Goal: Task Accomplishment & Management: Manage account settings

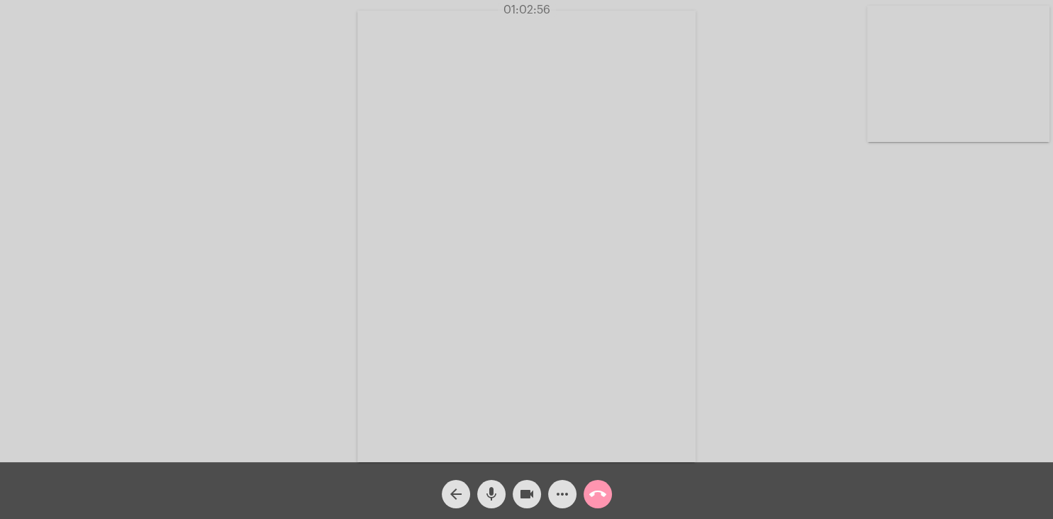
click at [607, 495] on button "call_end" at bounding box center [598, 494] width 28 height 28
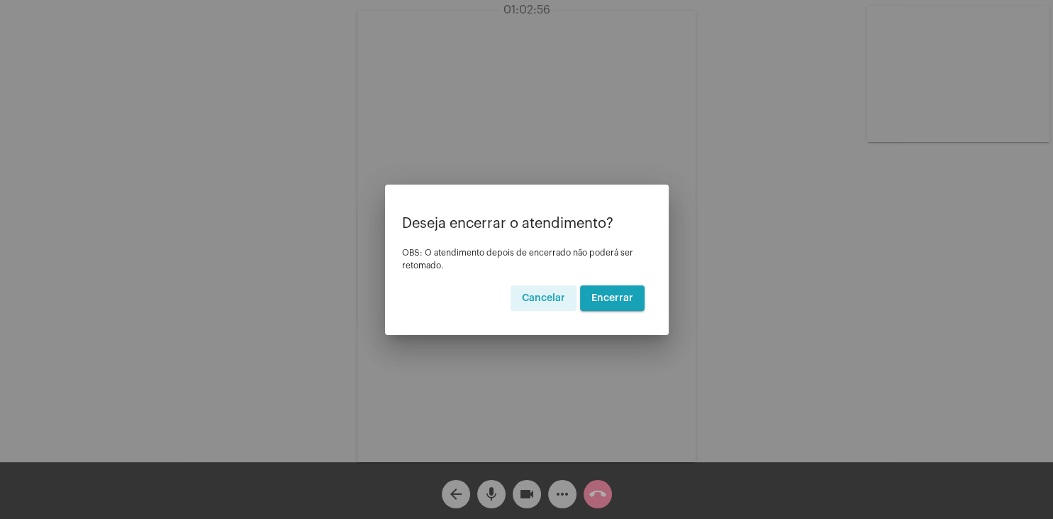
click at [632, 295] on button "Encerrar" at bounding box center [612, 298] width 65 height 26
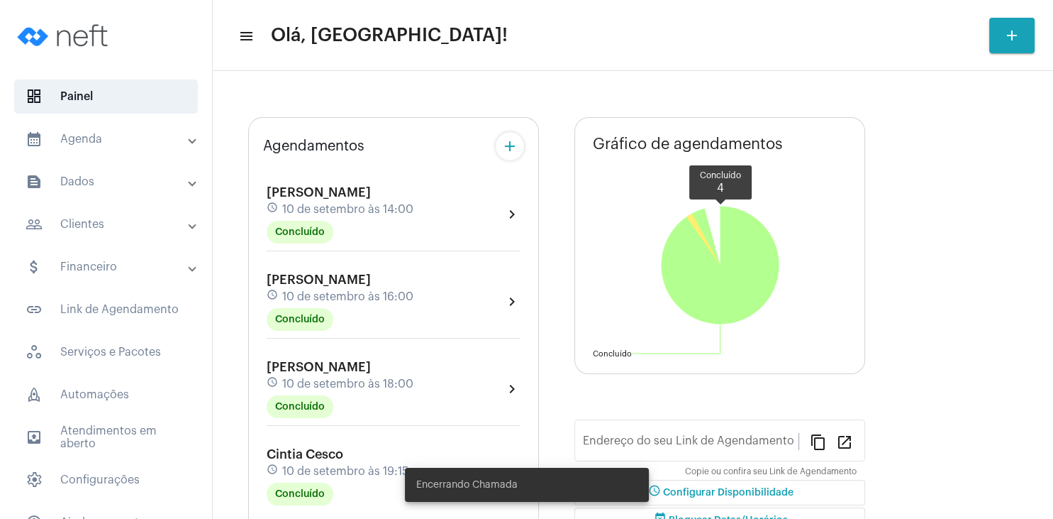
type input "[URL][DOMAIN_NAME]"
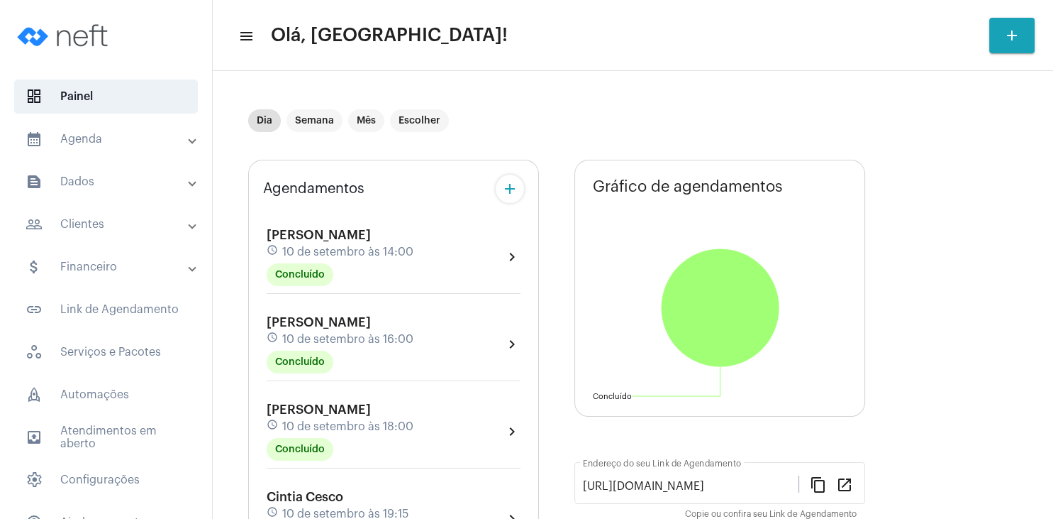
click at [101, 226] on mat-panel-title "people_outline Clientes" at bounding box center [108, 224] width 164 height 17
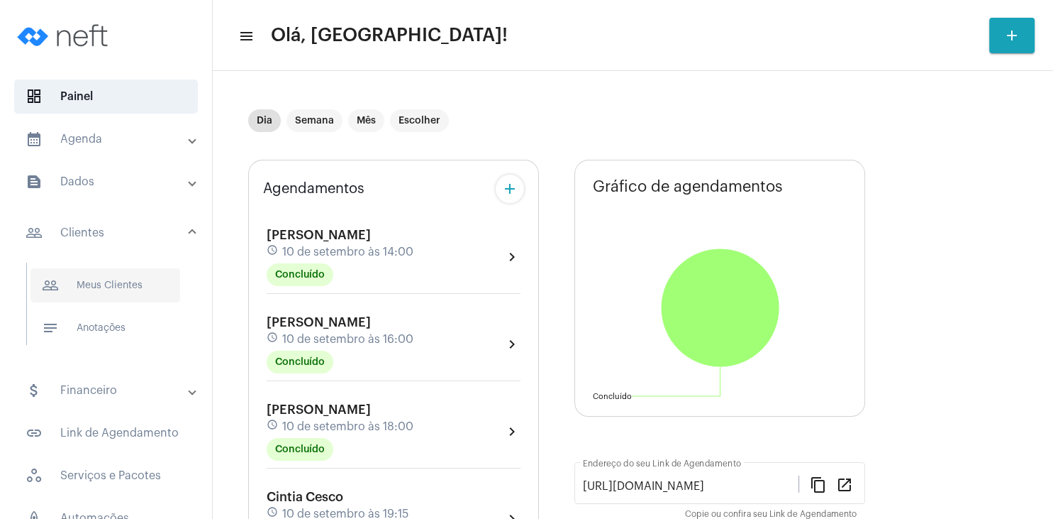
click at [102, 285] on span "people_outline Meus Clientes" at bounding box center [106, 285] width 150 height 34
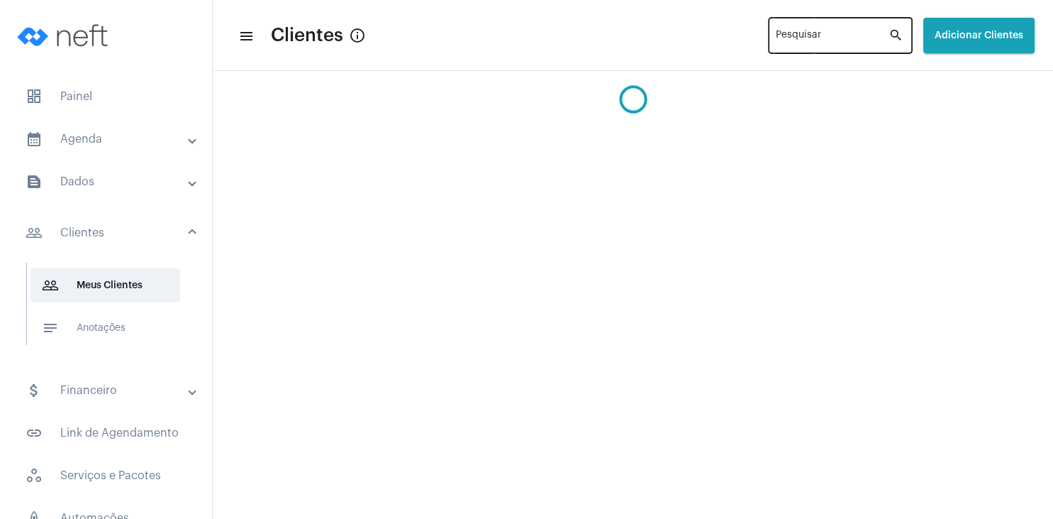
click at [787, 38] on input "Pesquisar" at bounding box center [832, 38] width 113 height 11
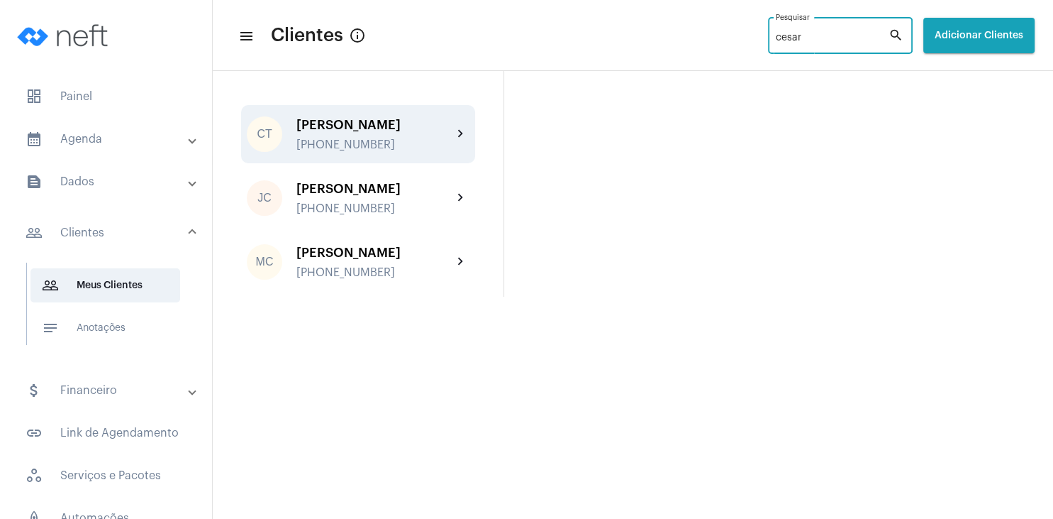
type input "cesar"
click at [364, 146] on div "[PHONE_NUMBER]" at bounding box center [375, 144] width 156 height 13
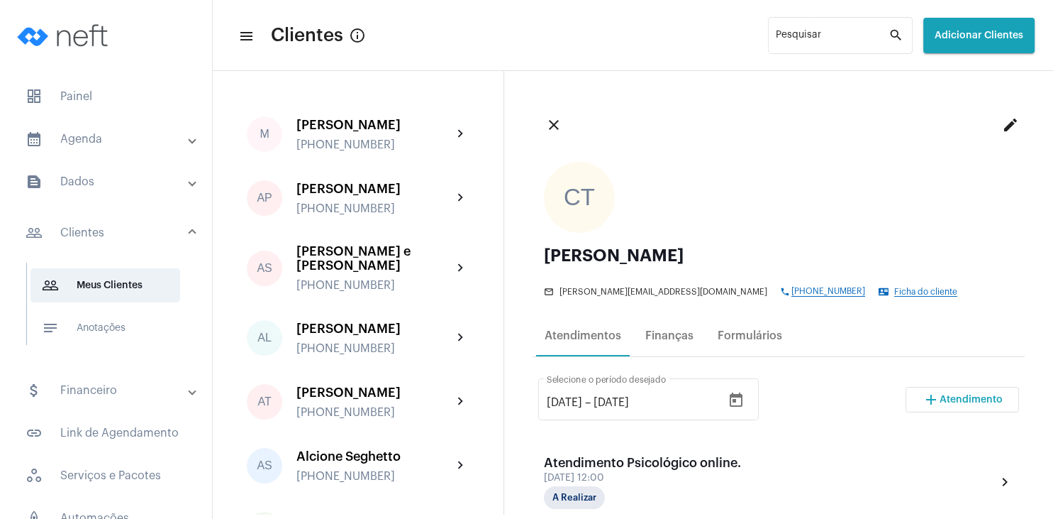
scroll to position [68, 0]
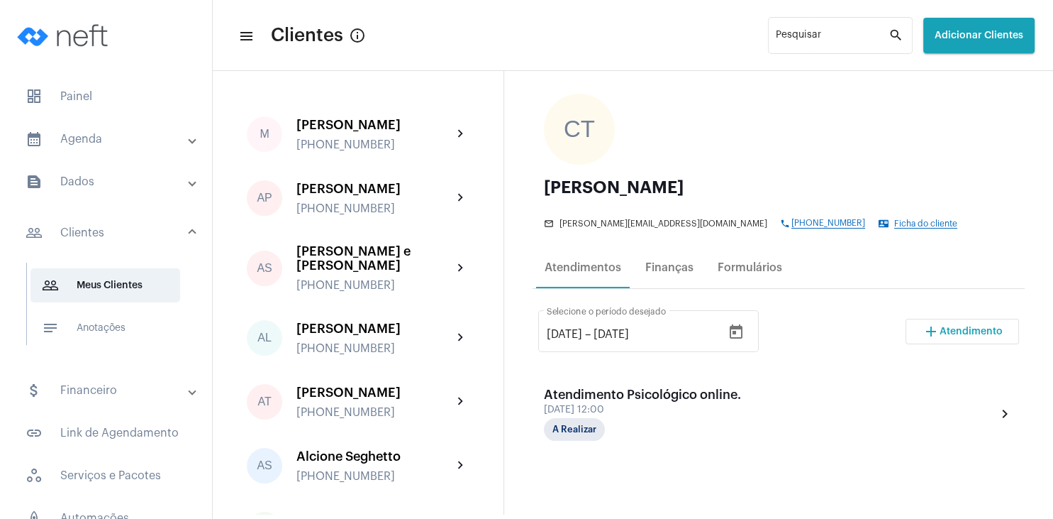
click at [963, 330] on span "Atendimento" at bounding box center [971, 331] width 63 height 10
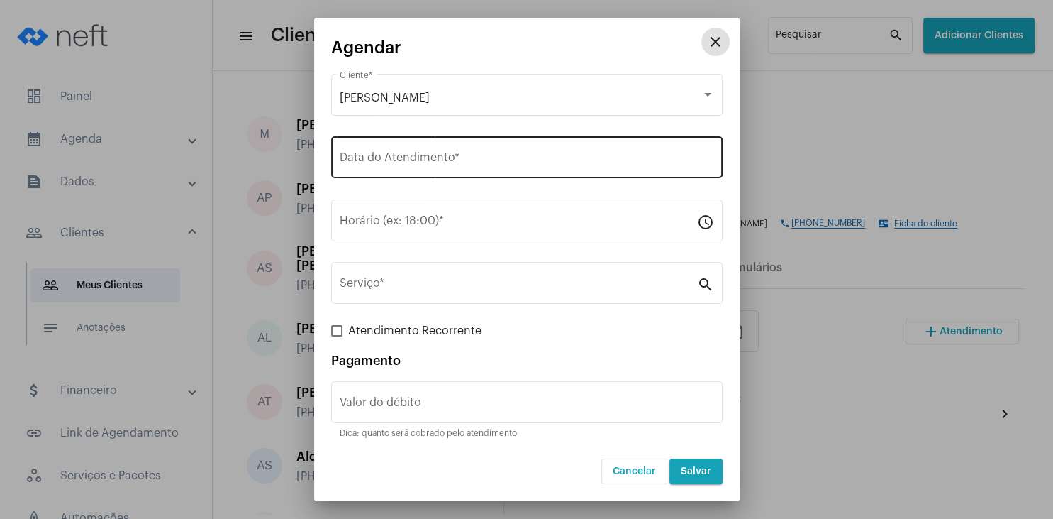
click at [475, 155] on input "Data do Atendimento *" at bounding box center [527, 160] width 375 height 13
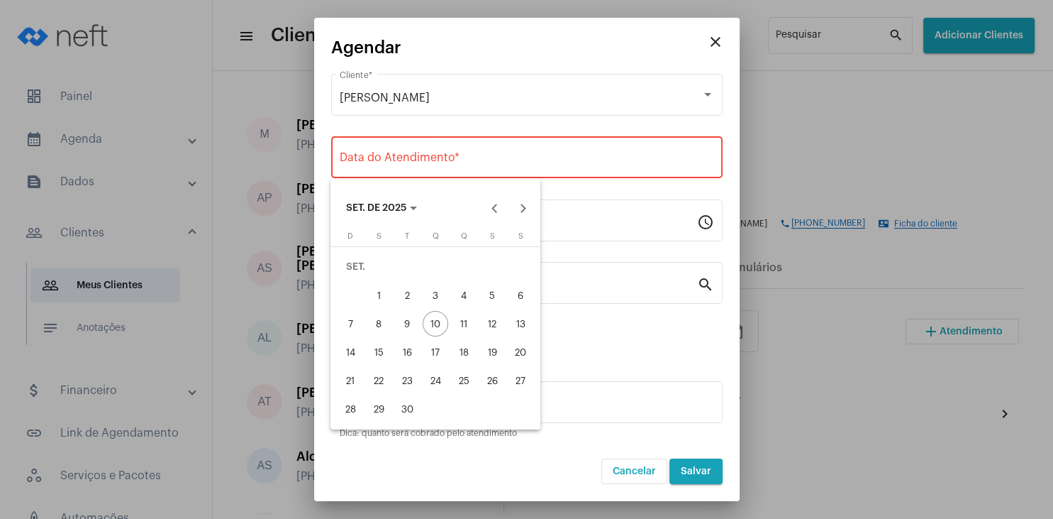
click at [384, 343] on div "15" at bounding box center [379, 352] width 26 height 26
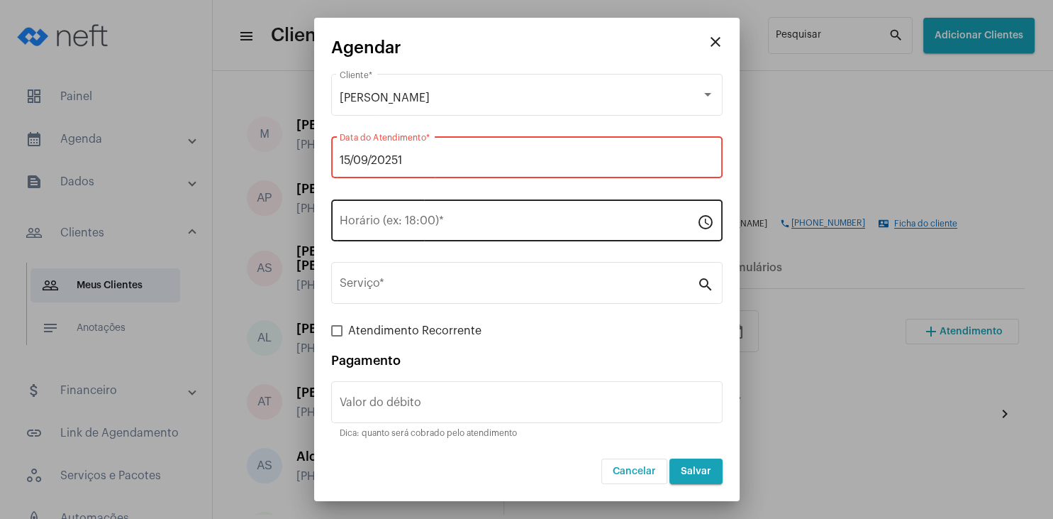
type input "[DATE]"
click at [411, 216] on div "Horário (ex: 18:00) *" at bounding box center [519, 218] width 358 height 45
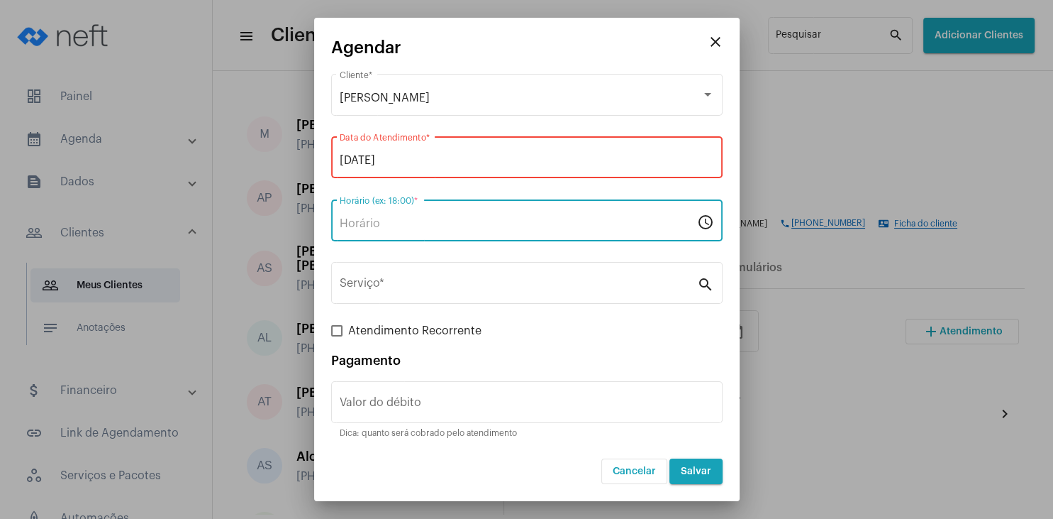
click at [413, 168] on div "[DATE] Data do Atendimento *" at bounding box center [527, 155] width 375 height 45
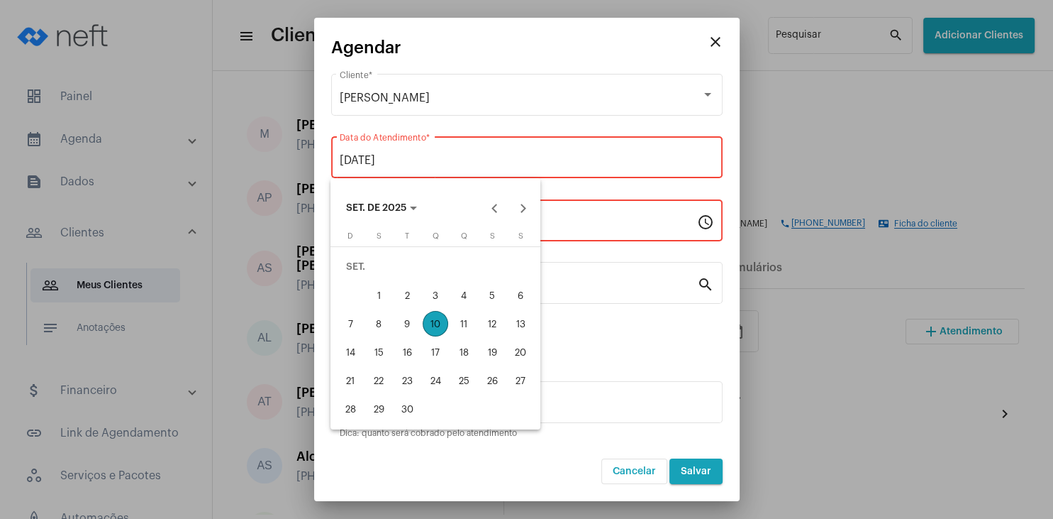
click at [379, 346] on div "15" at bounding box center [379, 352] width 26 height 26
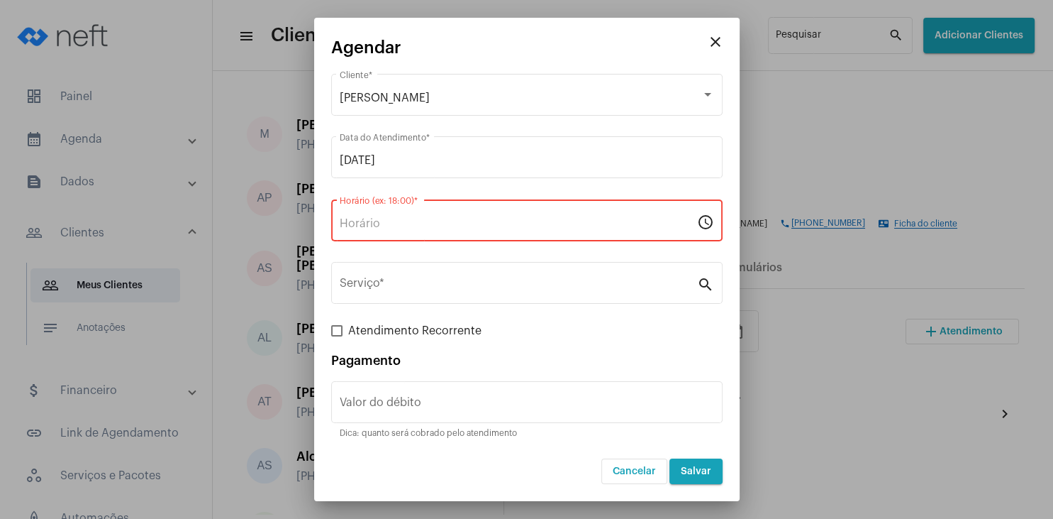
click at [372, 222] on input "Horário (ex: 18:00) *" at bounding box center [519, 223] width 358 height 13
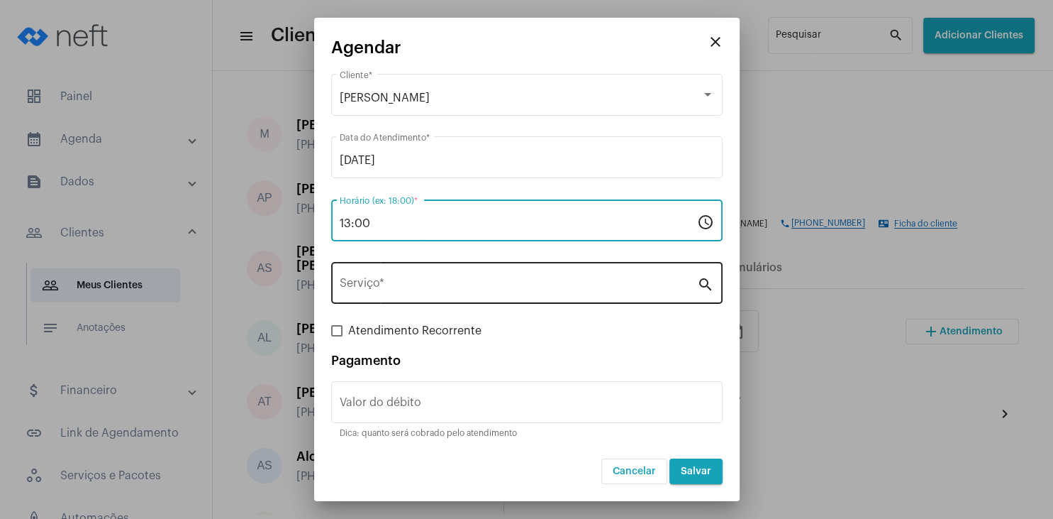
type input "13:00"
click at [402, 297] on div "Serviço *" at bounding box center [519, 281] width 358 height 45
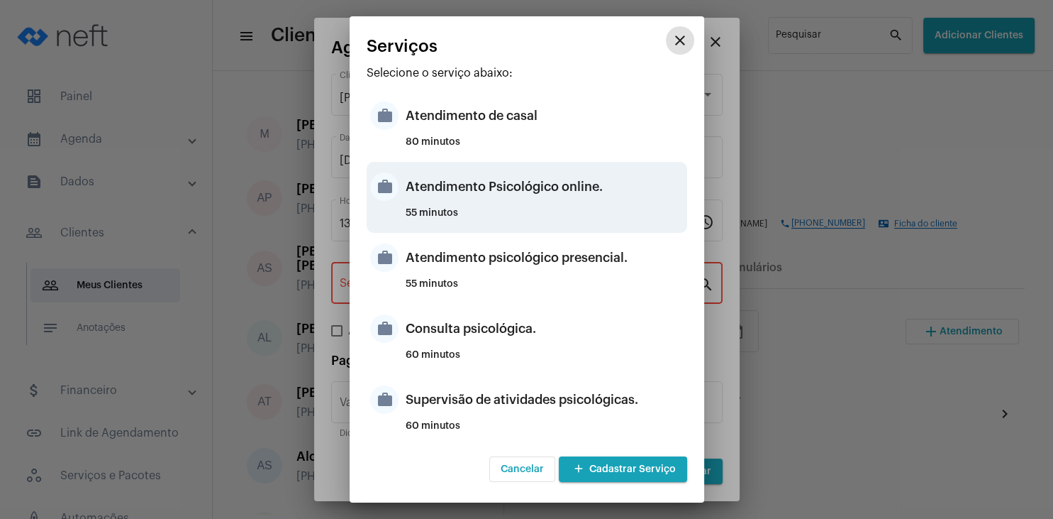
click at [546, 195] on div "Atendimento Psicológico online." at bounding box center [545, 186] width 278 height 43
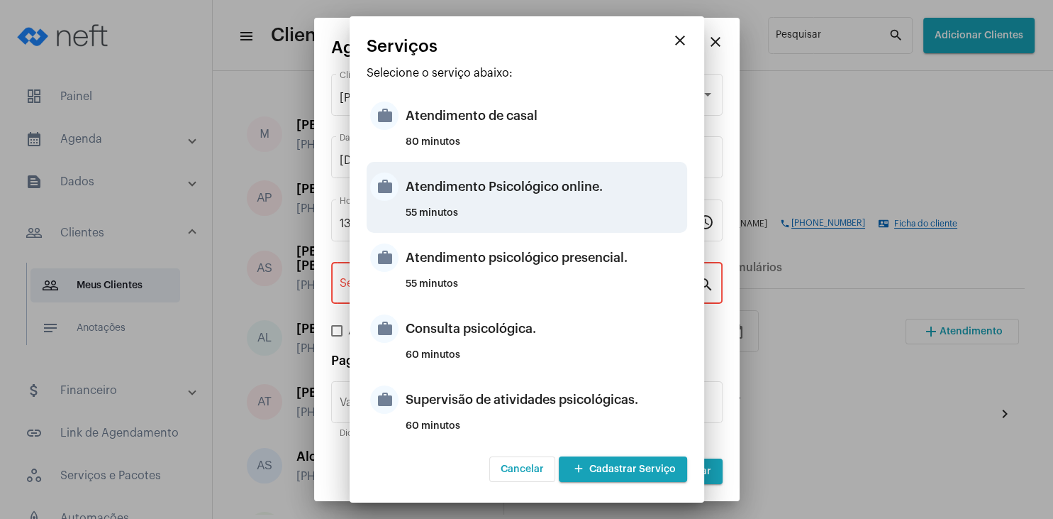
type input "Atendimento Psicológico online."
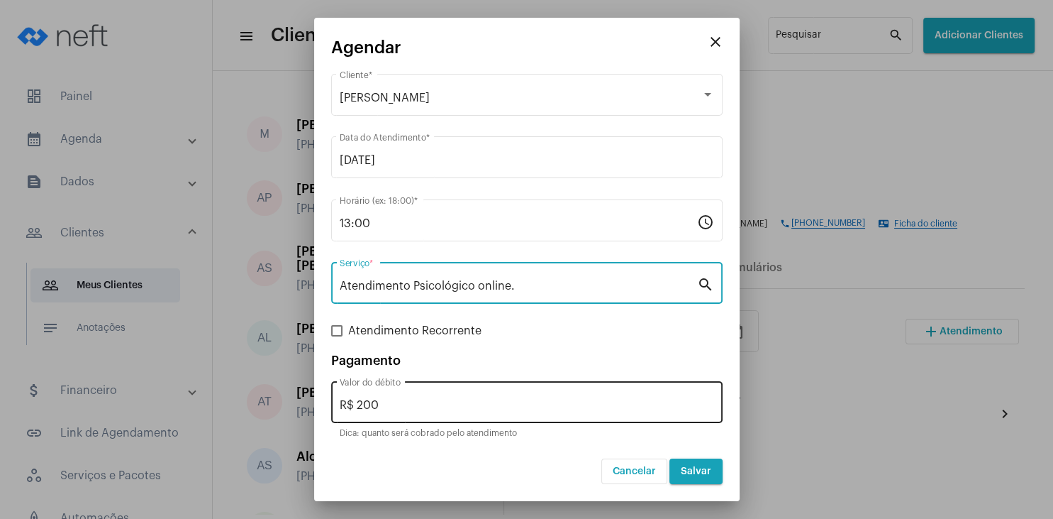
click at [440, 401] on input "R$ 200" at bounding box center [527, 405] width 375 height 13
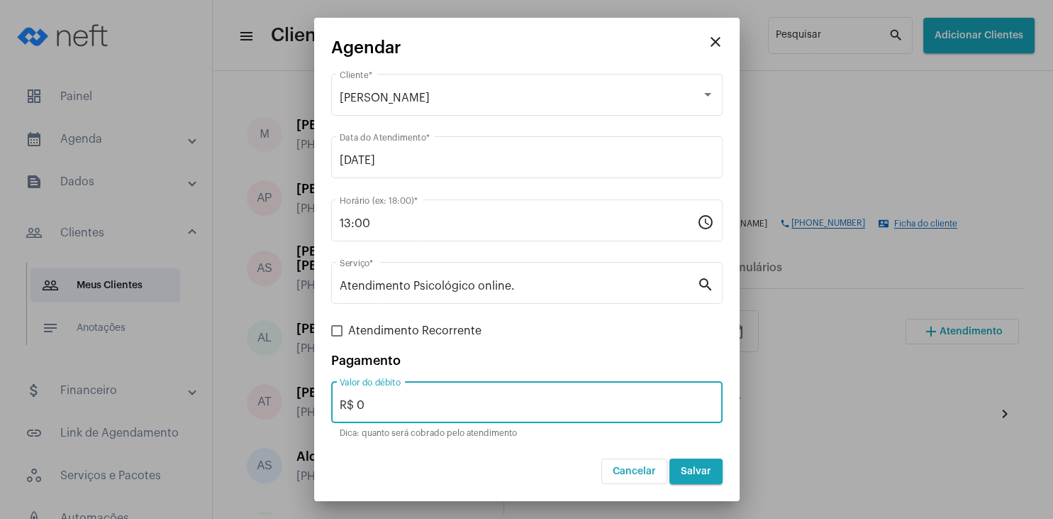
type input "R$ 0"
click at [702, 468] on span "Salvar" at bounding box center [696, 471] width 31 height 10
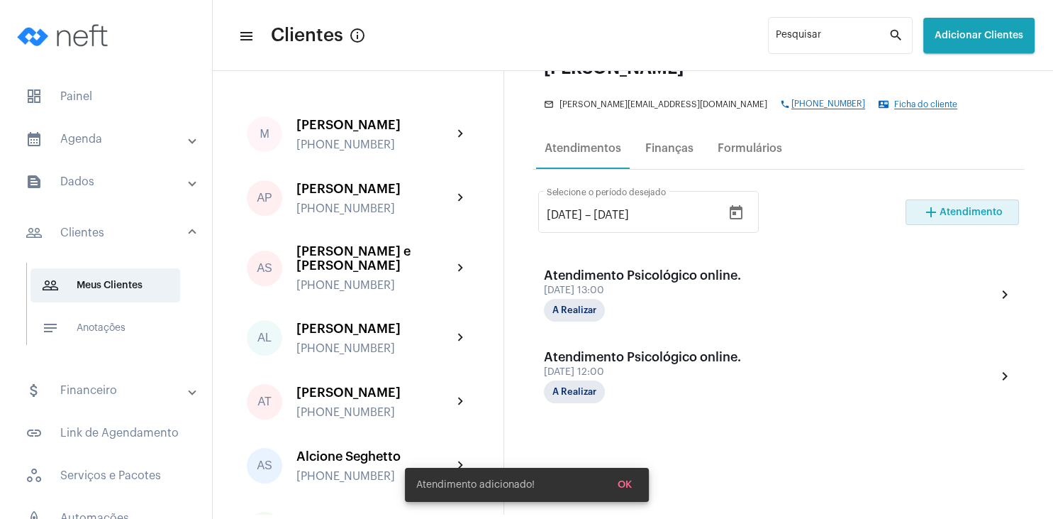
scroll to position [204, 0]
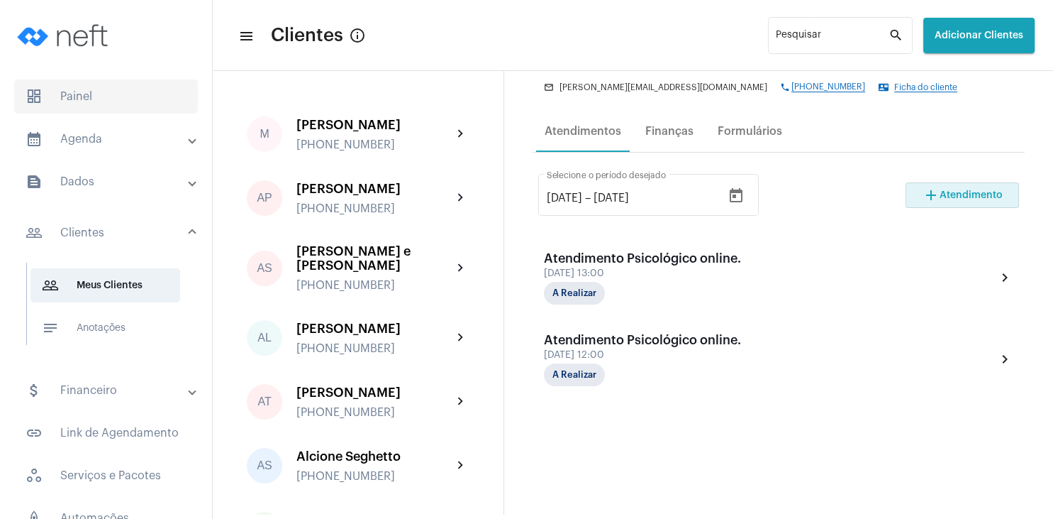
click at [85, 92] on span "dashboard Painel" at bounding box center [106, 96] width 184 height 34
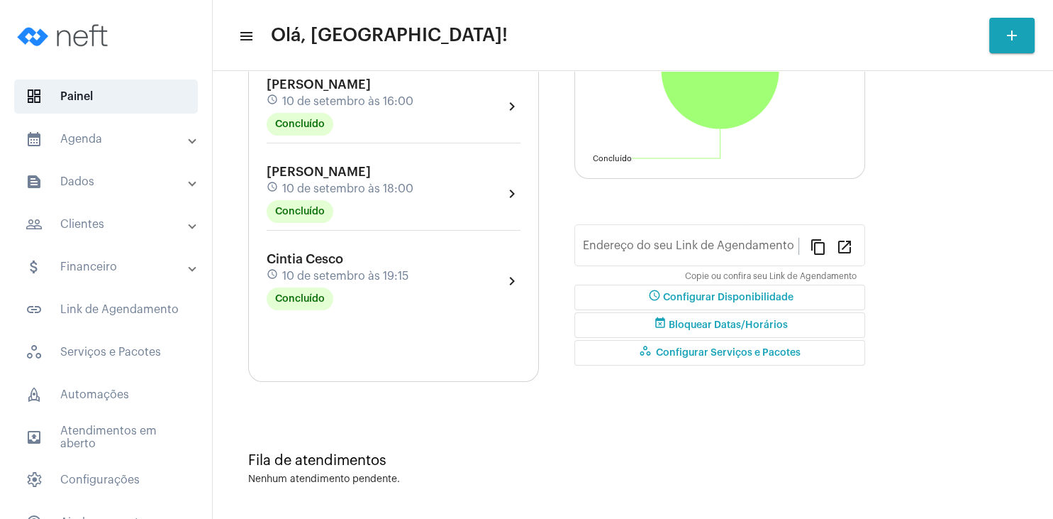
type input "[URL][DOMAIN_NAME]"
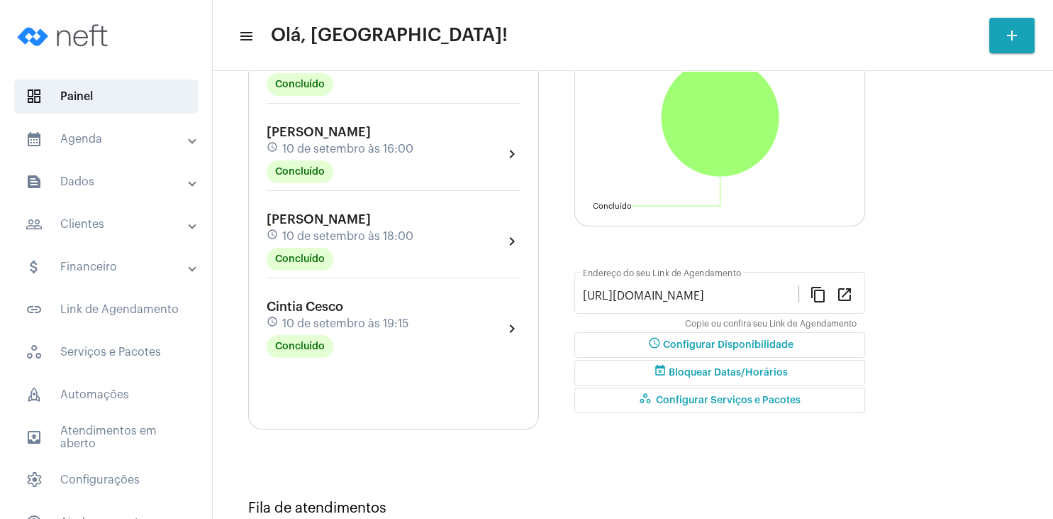
scroll to position [170, 0]
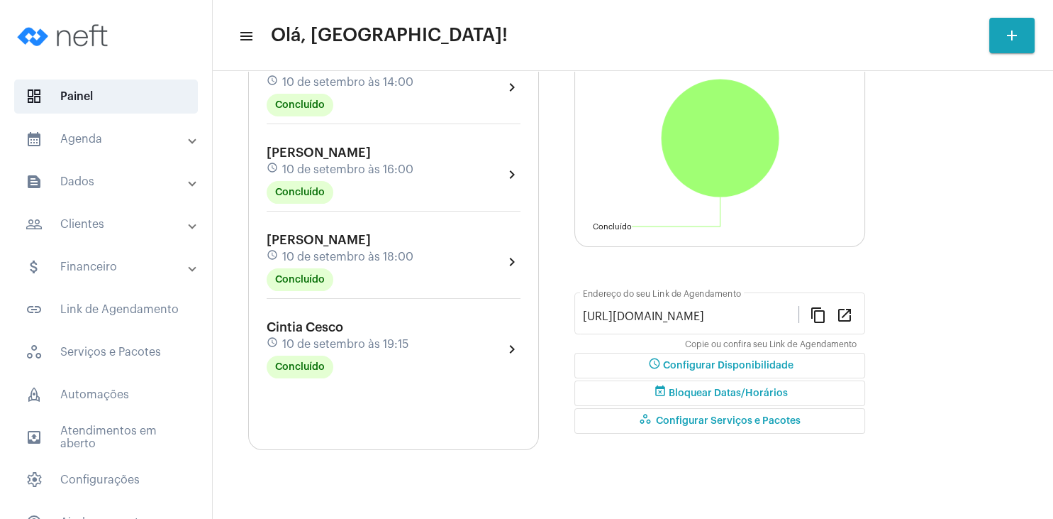
click at [355, 254] on span "10 de setembro às 18:00" at bounding box center [347, 256] width 131 height 13
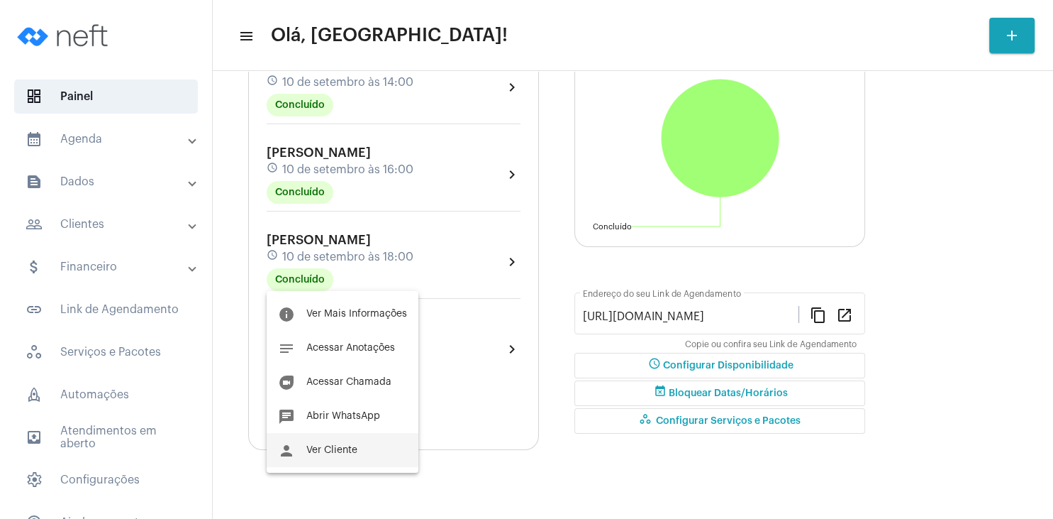
click at [354, 447] on span "Ver Cliente" at bounding box center [331, 450] width 51 height 10
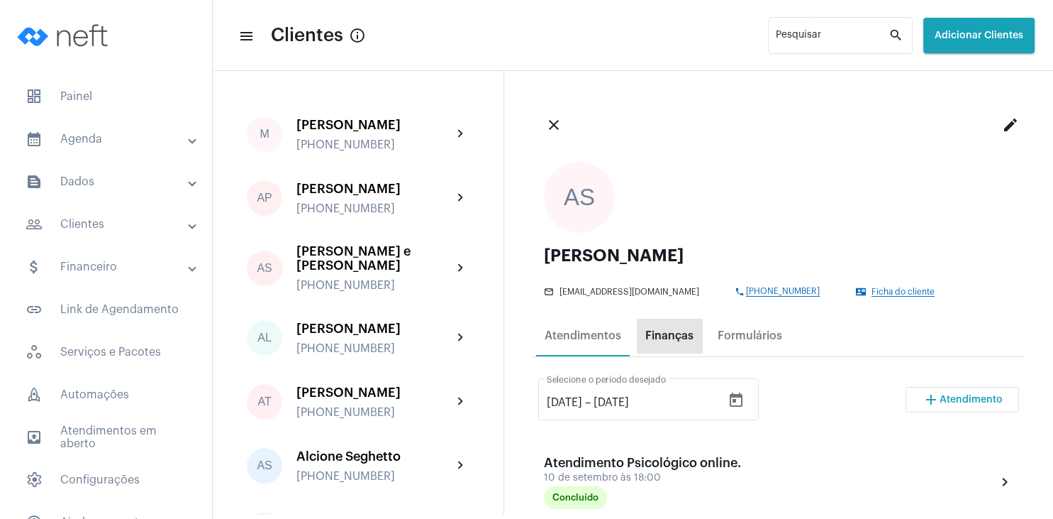
click at [675, 333] on div "Finanças" at bounding box center [669, 335] width 48 height 13
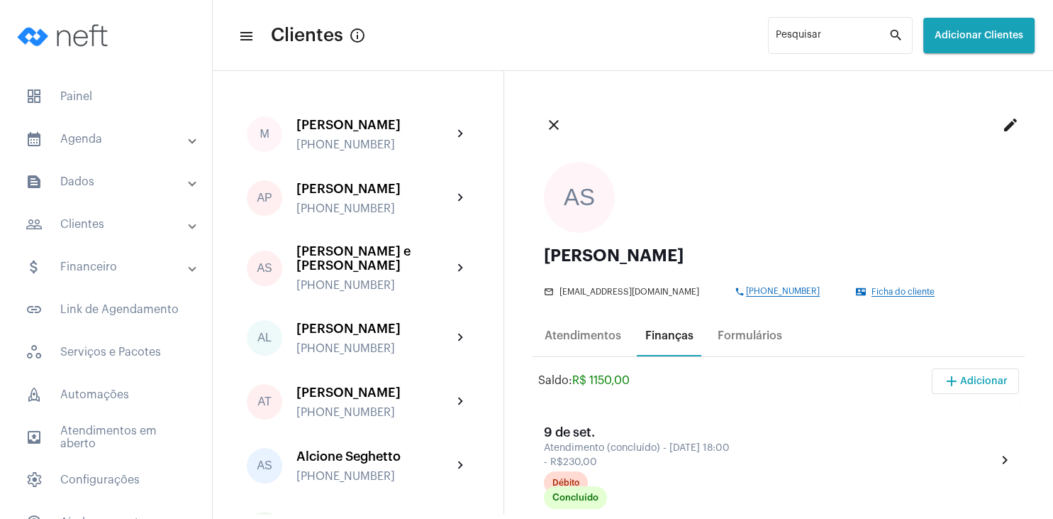
scroll to position [136, 0]
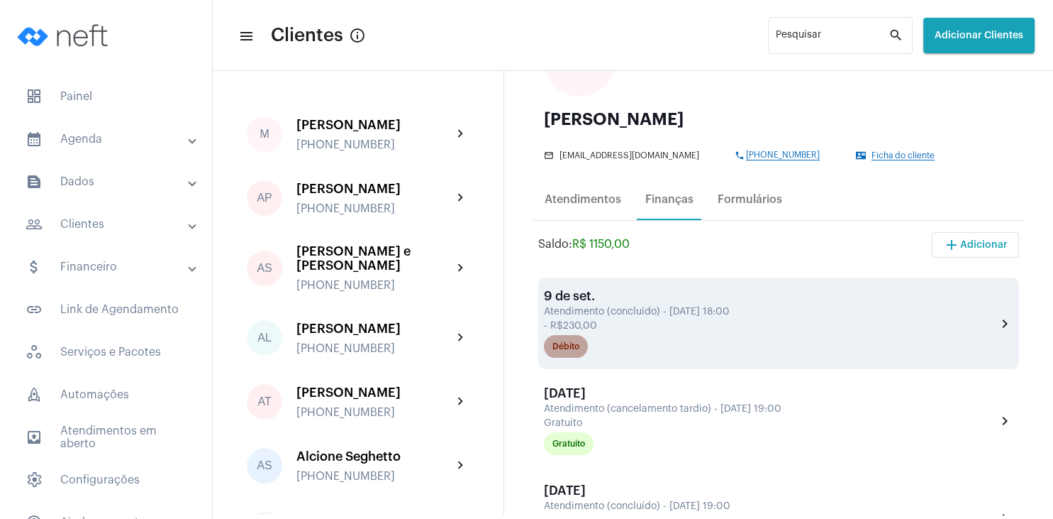
click at [580, 350] on mat-chip "Débito" at bounding box center [566, 346] width 44 height 23
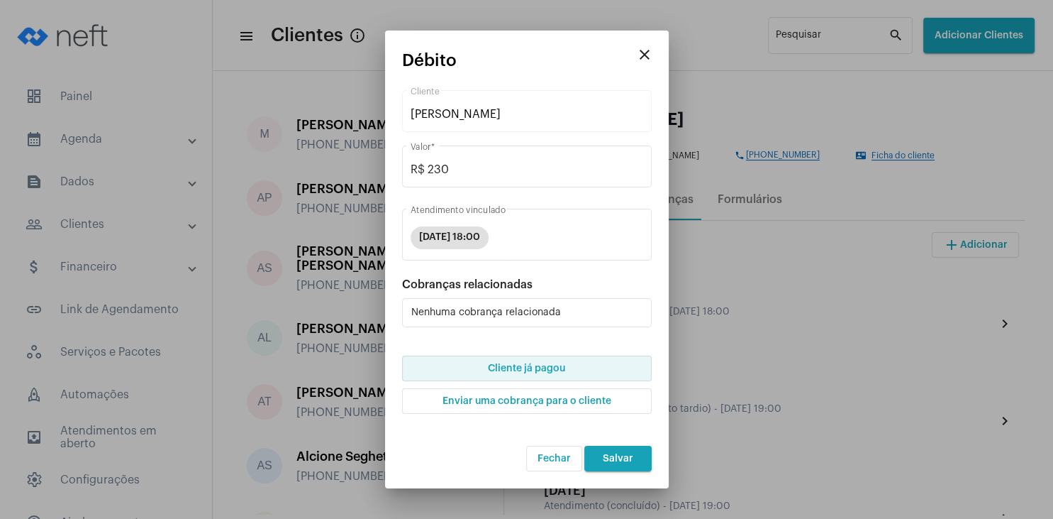
click at [558, 370] on span "Cliente já pagou" at bounding box center [526, 368] width 77 height 10
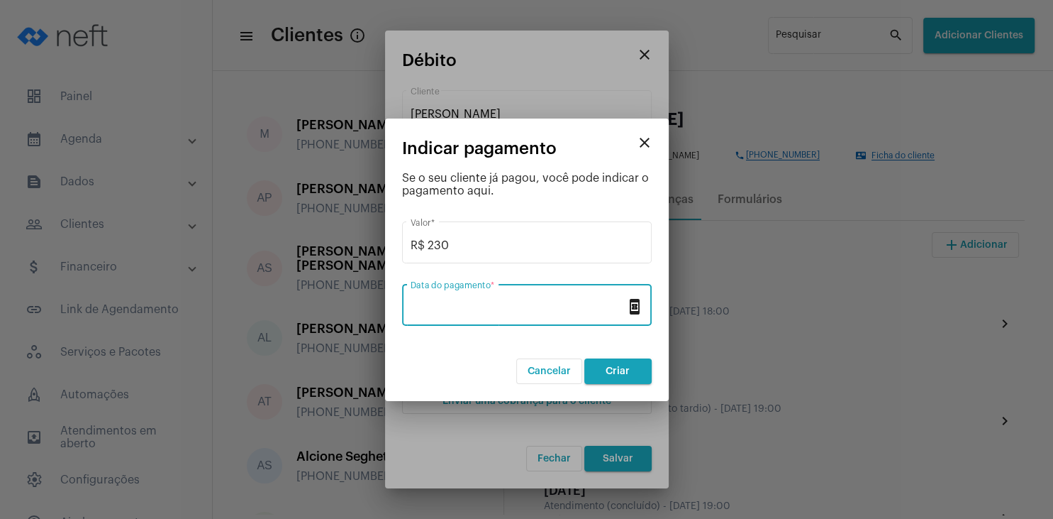
click at [511, 304] on input "Data do pagamento *" at bounding box center [519, 307] width 216 height 13
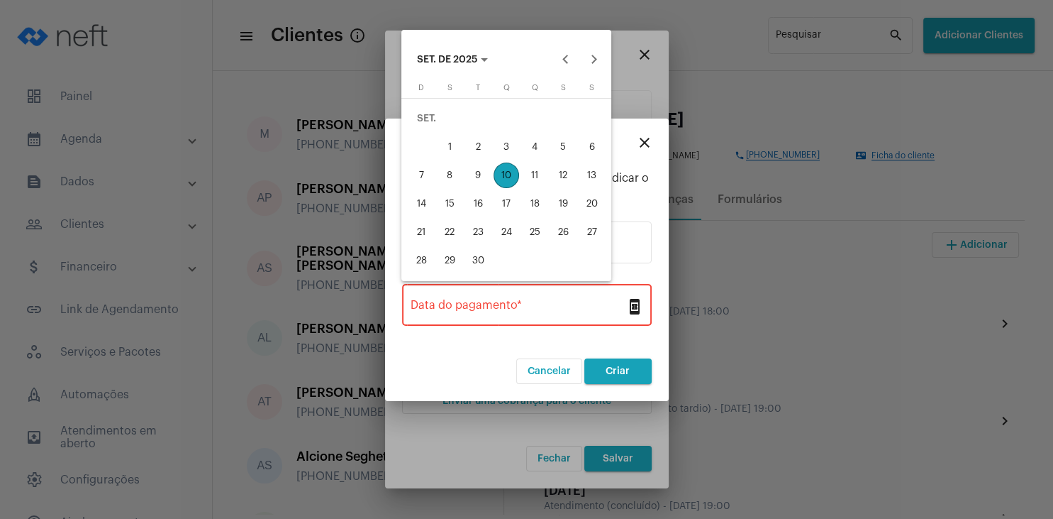
click at [509, 176] on div "10" at bounding box center [507, 175] width 26 height 26
type input "[DATE]"
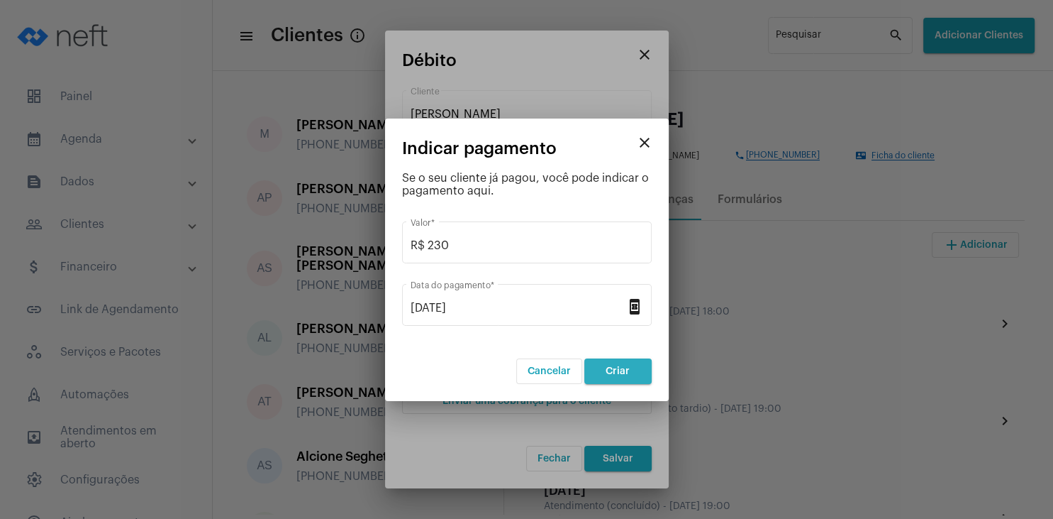
click at [621, 370] on span "Criar" at bounding box center [618, 371] width 24 height 10
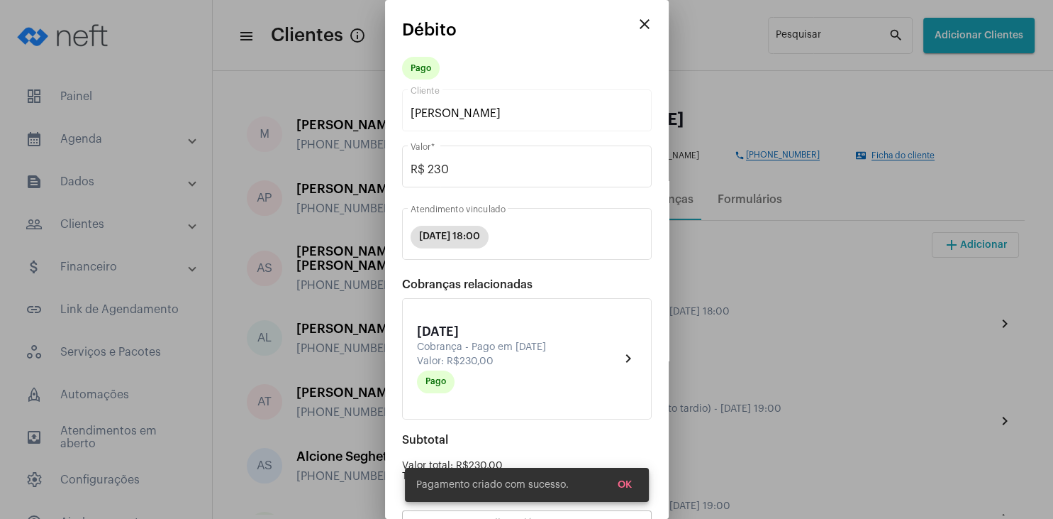
click at [630, 486] on span "OK" at bounding box center [625, 485] width 14 height 10
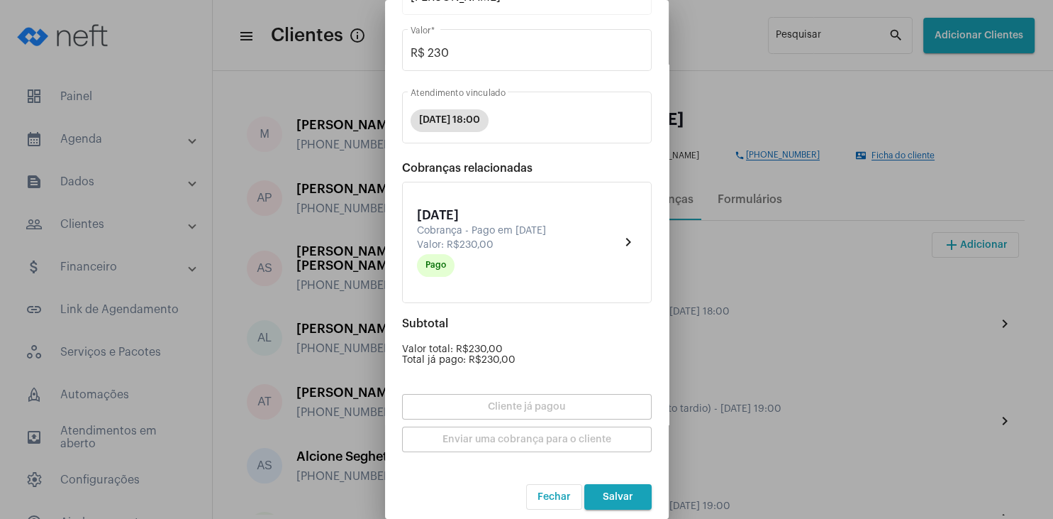
scroll to position [124, 0]
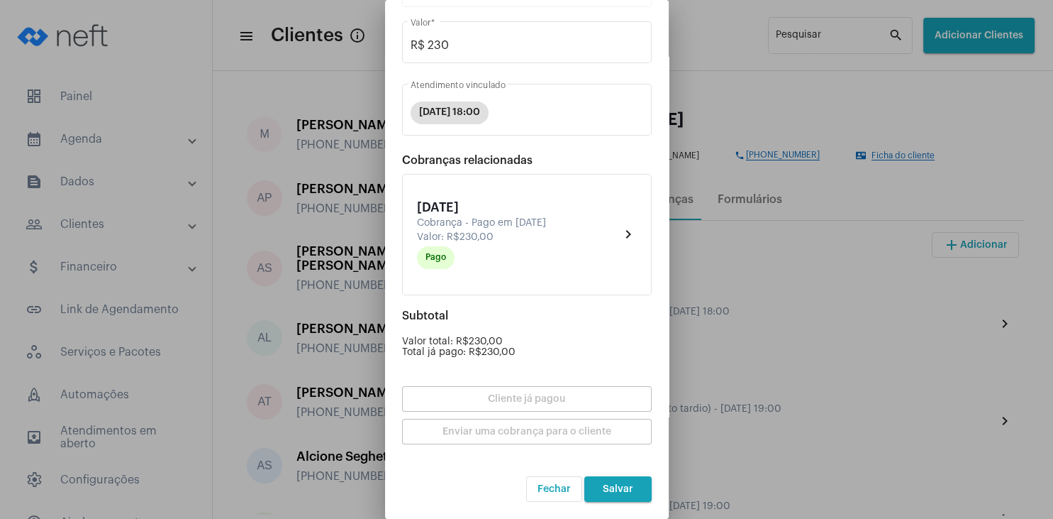
click at [628, 488] on span "Salvar" at bounding box center [618, 489] width 31 height 10
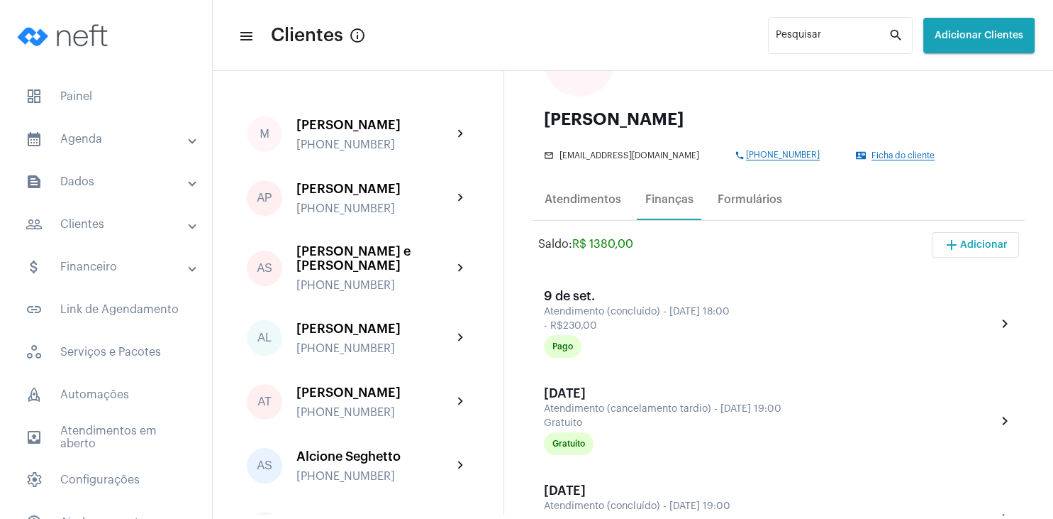
scroll to position [340, 0]
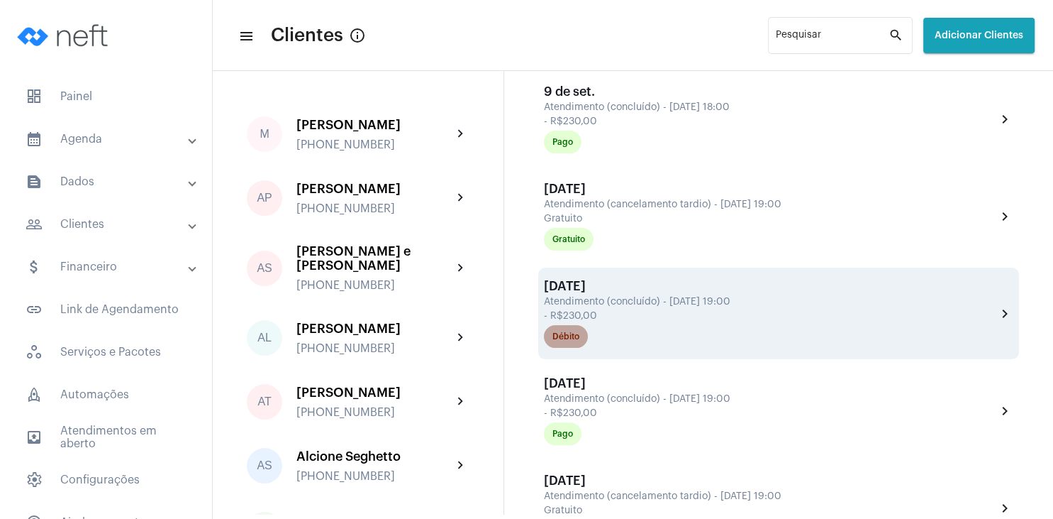
click at [580, 340] on mat-chip "Débito" at bounding box center [566, 336] width 44 height 23
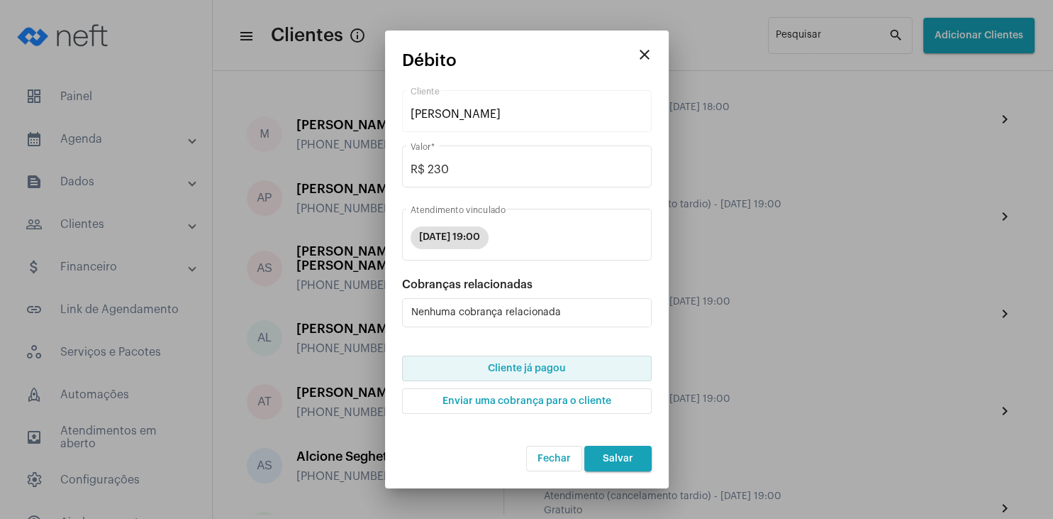
click at [543, 373] on span "Cliente já pagou" at bounding box center [526, 368] width 77 height 10
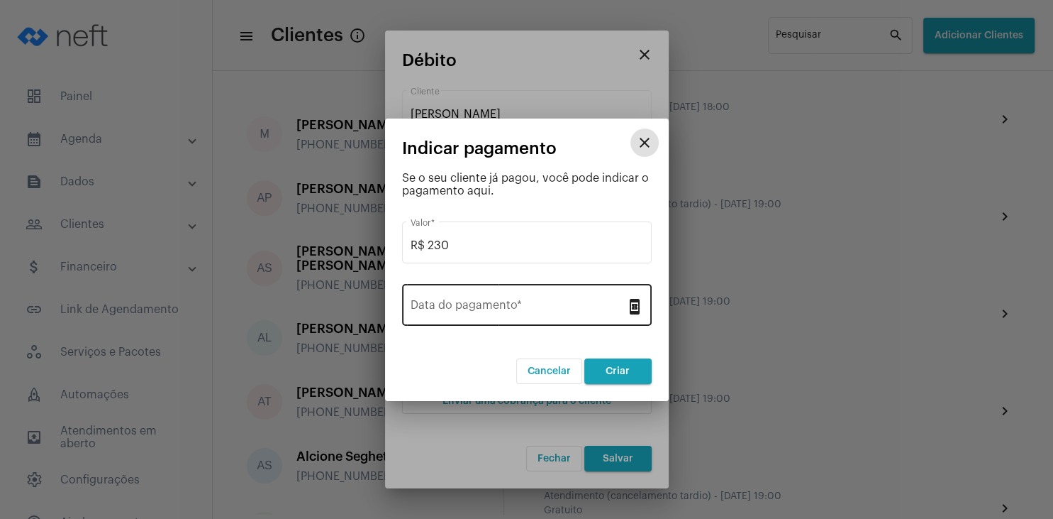
click at [507, 307] on input "Data do pagamento *" at bounding box center [519, 307] width 216 height 13
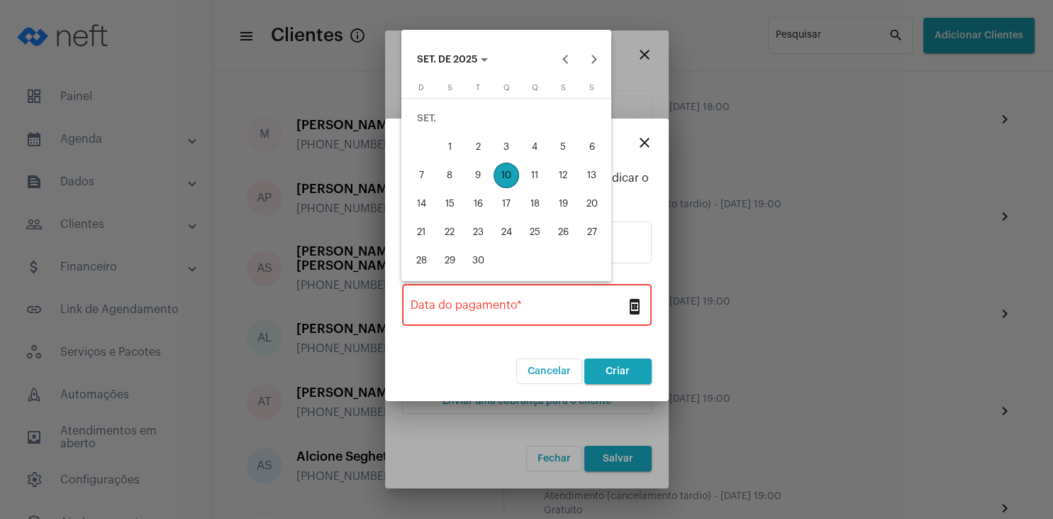
click at [504, 180] on div "10" at bounding box center [507, 175] width 26 height 26
type input "[DATE]"
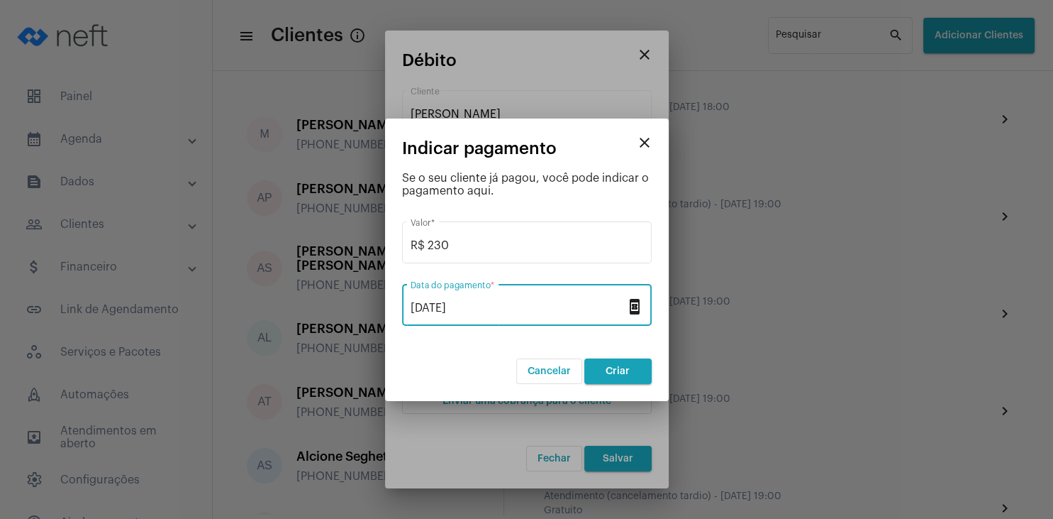
click at [616, 377] on button "Criar" at bounding box center [617, 371] width 67 height 26
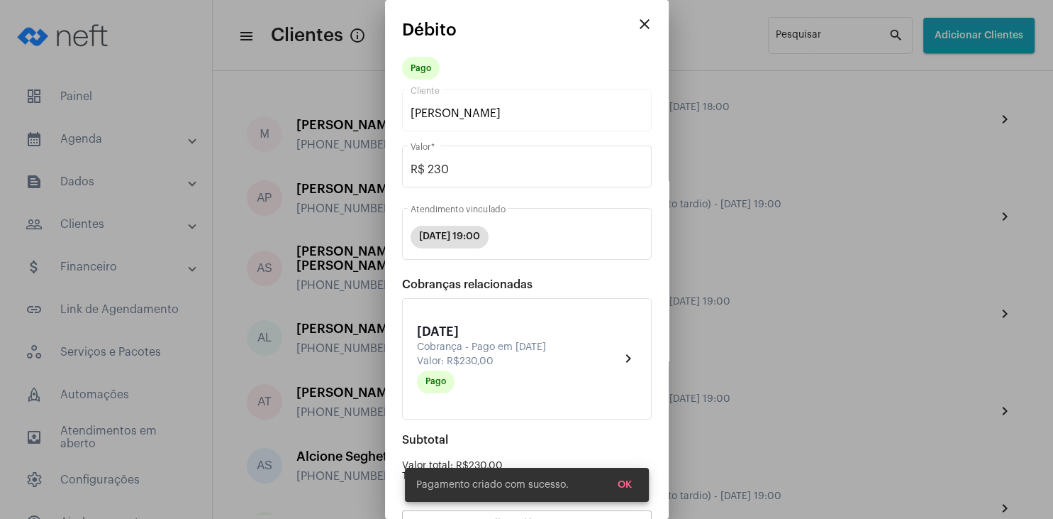
click at [634, 480] on button "OK" at bounding box center [624, 485] width 37 height 26
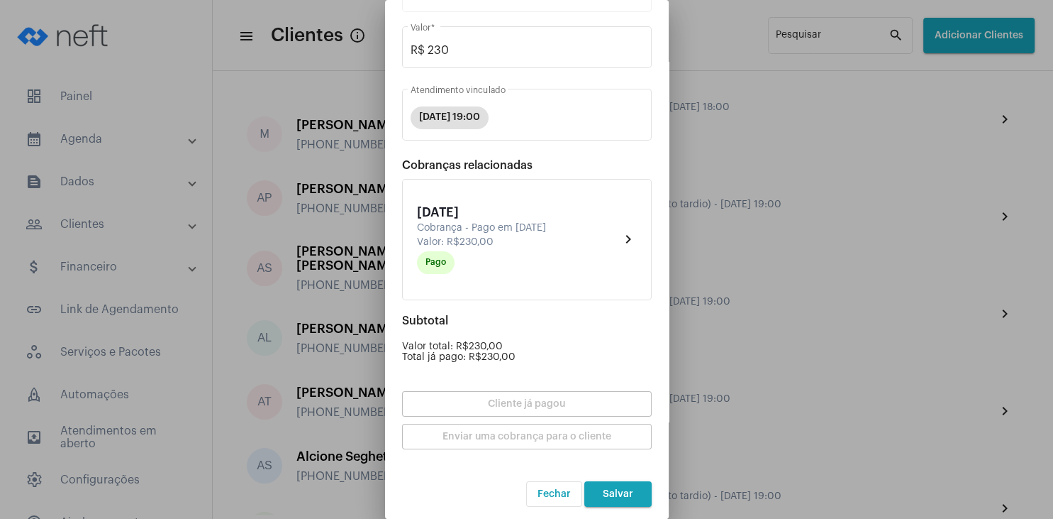
scroll to position [124, 0]
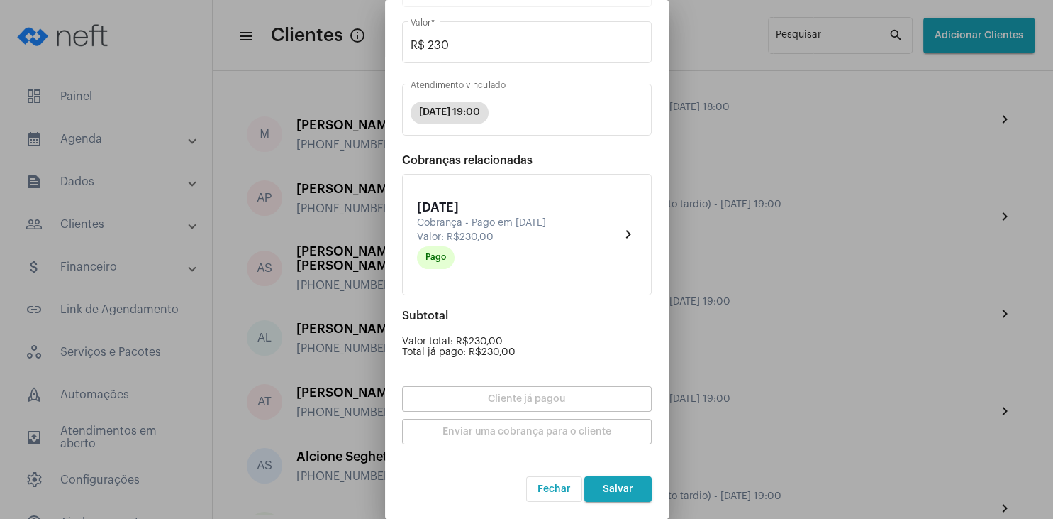
click at [632, 484] on span "Salvar" at bounding box center [618, 489] width 31 height 10
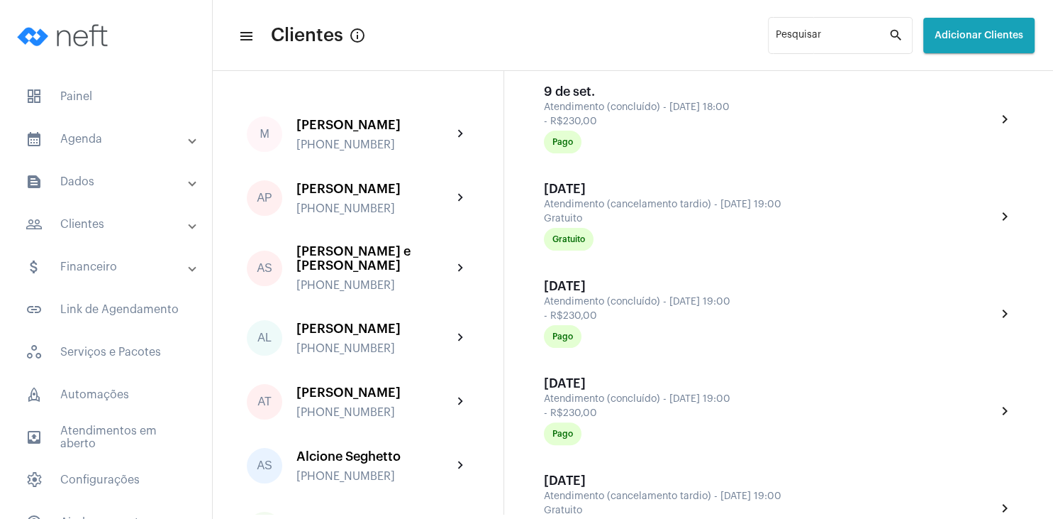
scroll to position [68, 0]
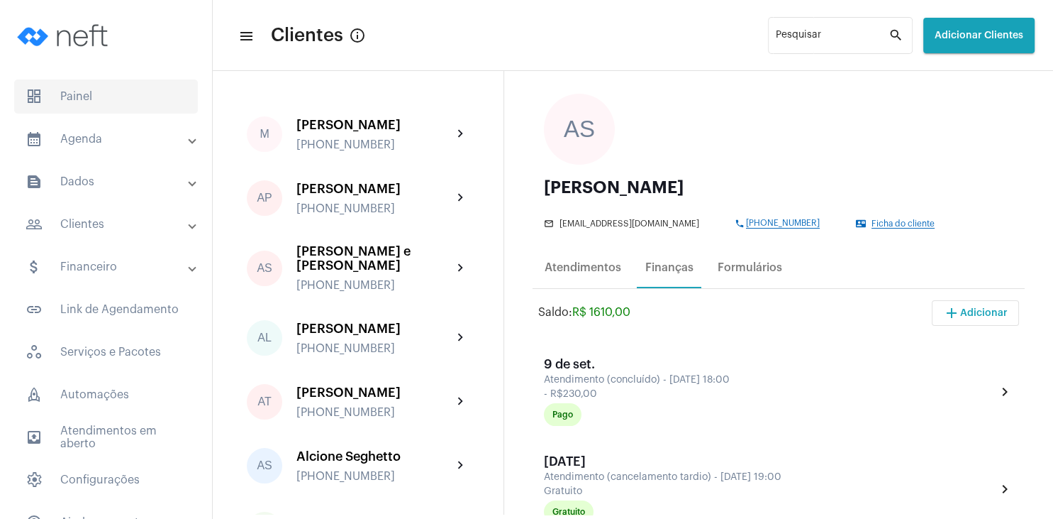
click at [99, 99] on span "dashboard Painel" at bounding box center [106, 96] width 184 height 34
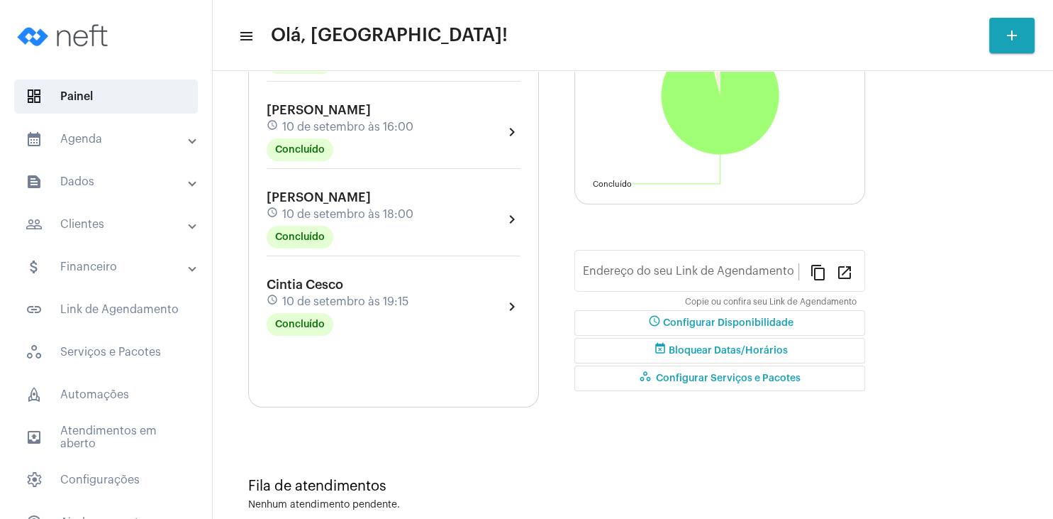
type input "[URL][DOMAIN_NAME]"
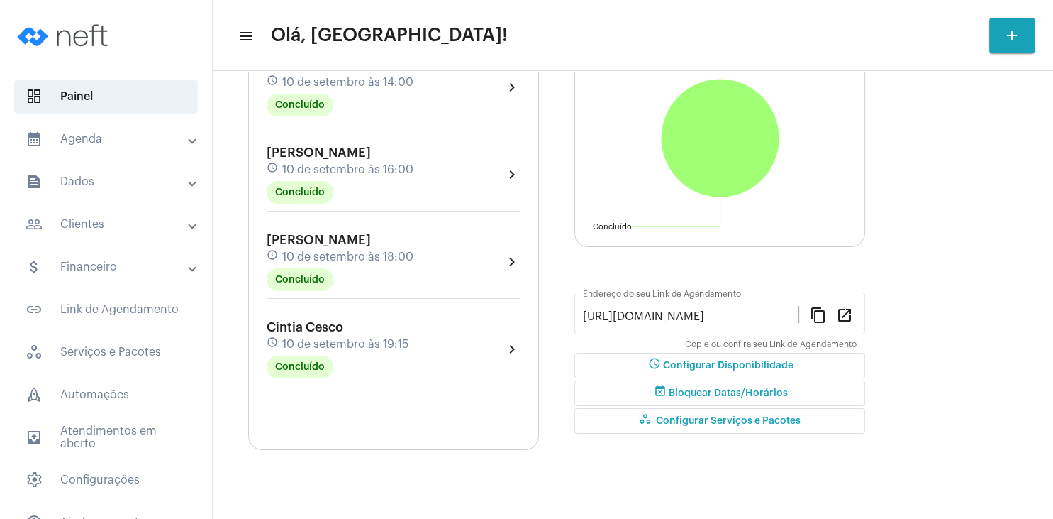
click at [98, 226] on mat-panel-title "people_outline Clientes" at bounding box center [108, 224] width 164 height 17
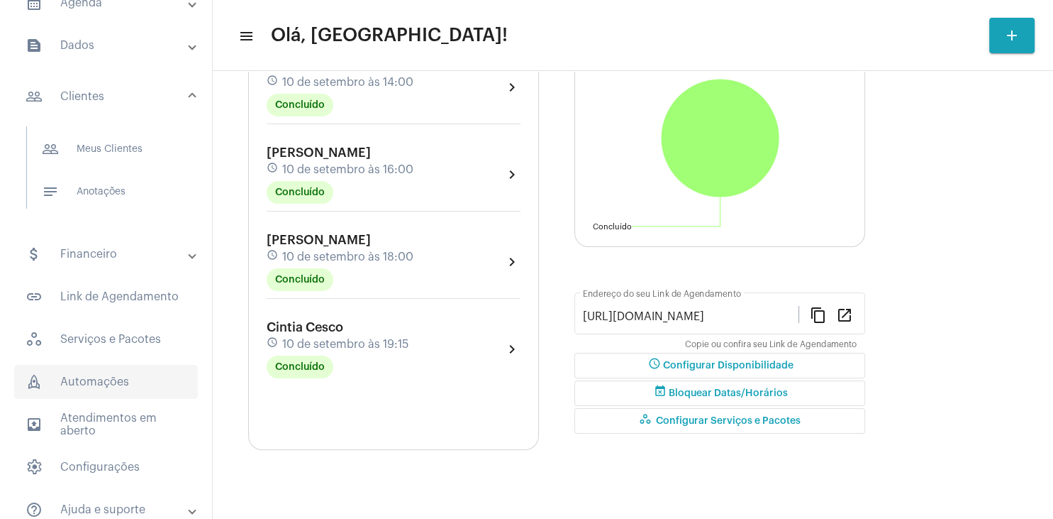
click at [120, 387] on span "rocket_outlined Automações" at bounding box center [106, 382] width 184 height 34
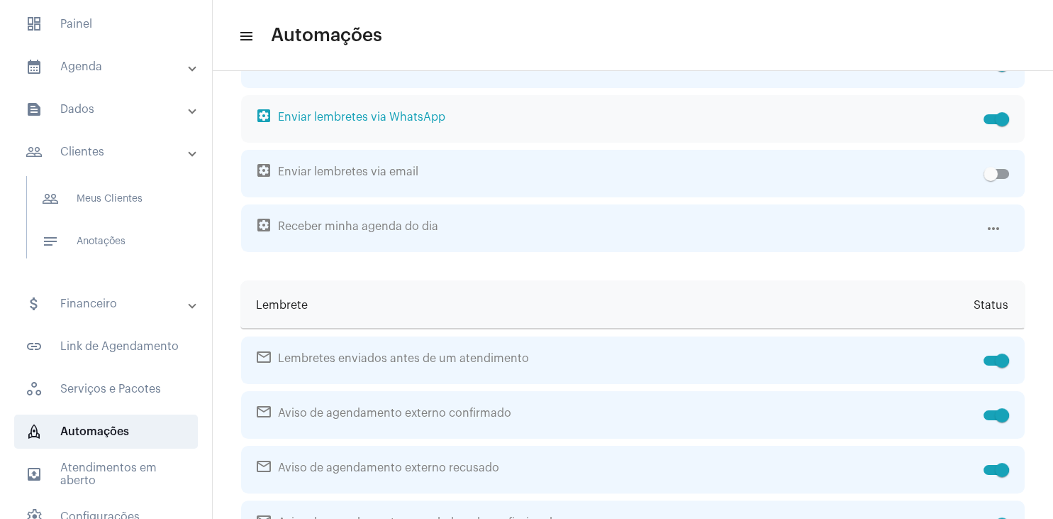
scroll to position [71, 0]
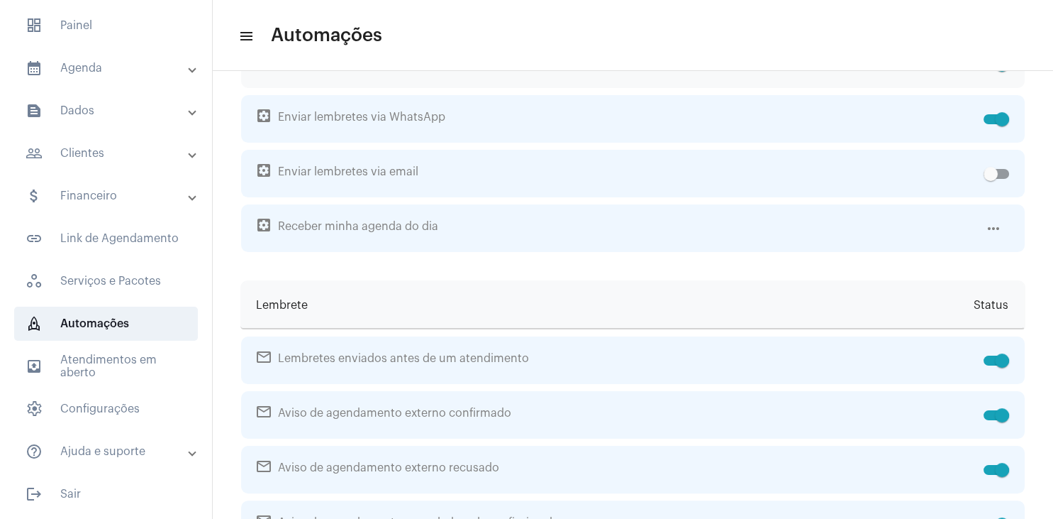
click at [990, 70] on span at bounding box center [997, 65] width 26 height 10
click at [990, 70] on input "checkbox" at bounding box center [990, 70] width 1 height 1
checkbox input "false"
